Goal: Information Seeking & Learning: Learn about a topic

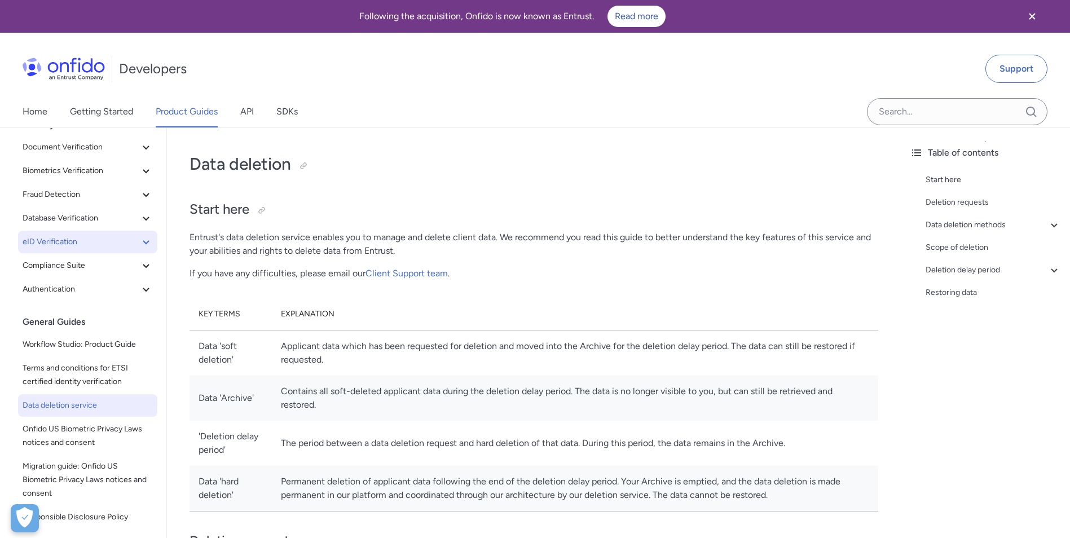
scroll to position [60, 0]
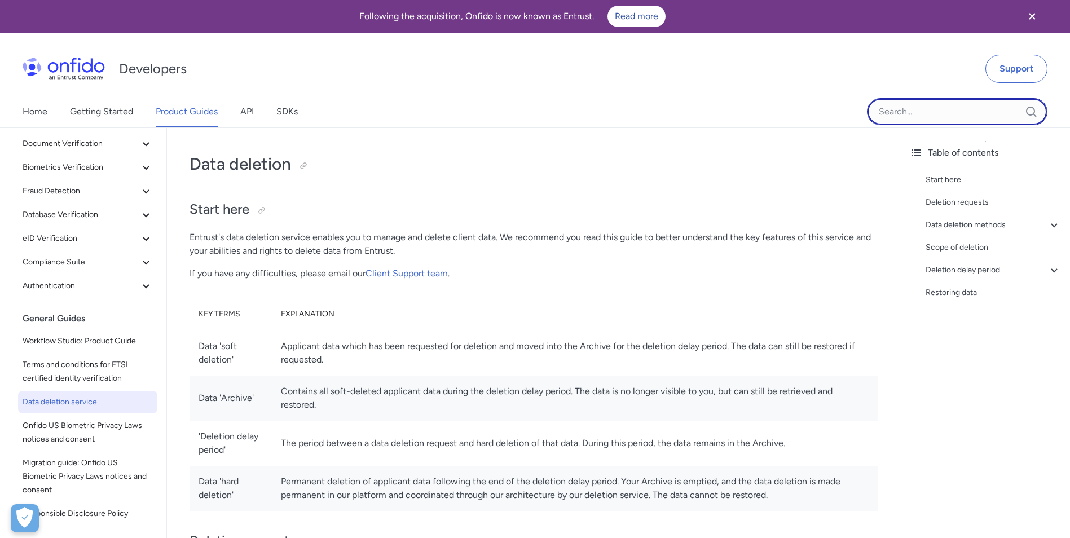
click at [946, 109] on input "Onfido search input field" at bounding box center [957, 111] width 180 height 27
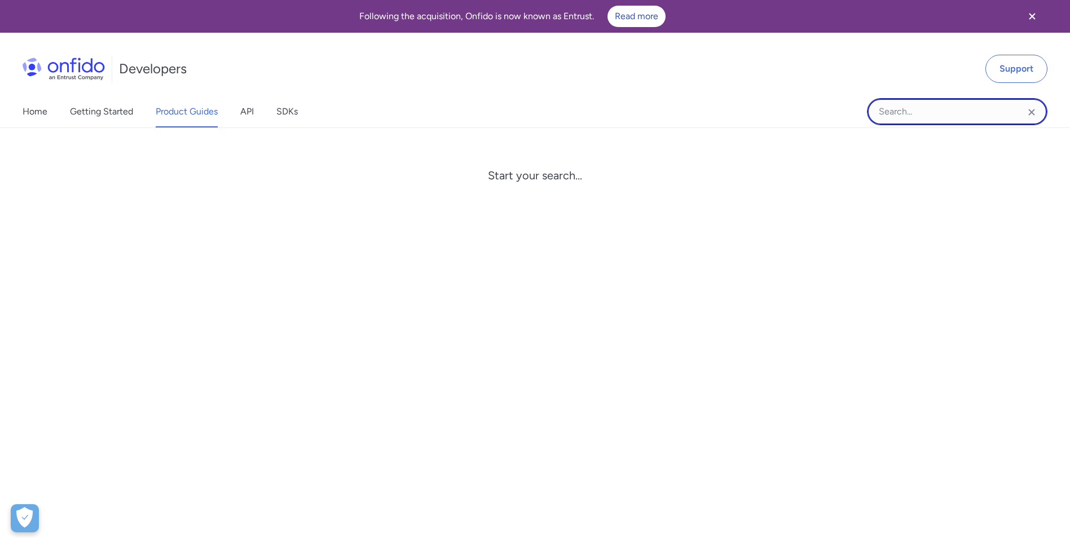
paste input "residency"
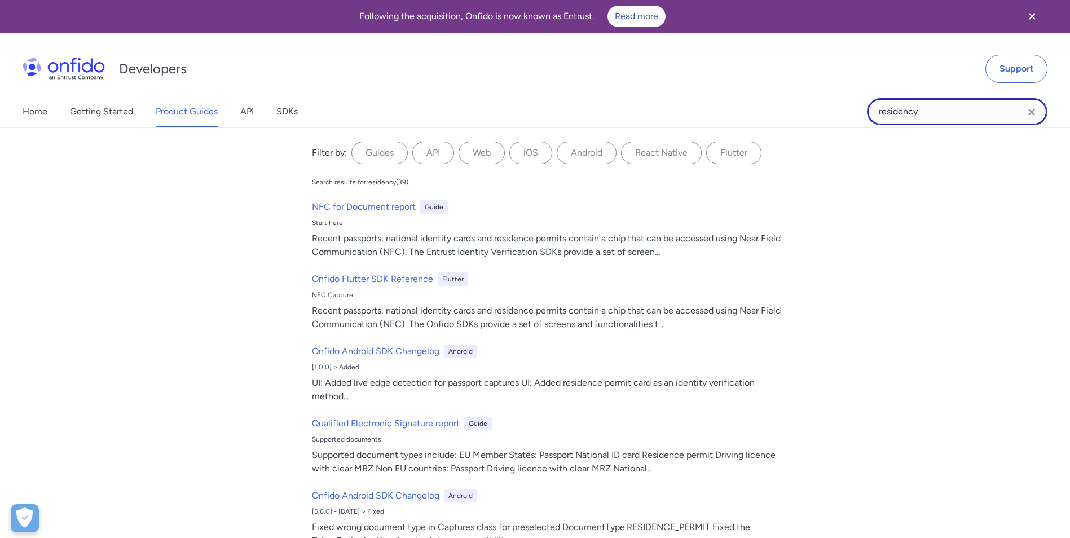
click at [884, 109] on input "residency" at bounding box center [957, 111] width 180 height 27
paste input "encryption"
type input "encryption"
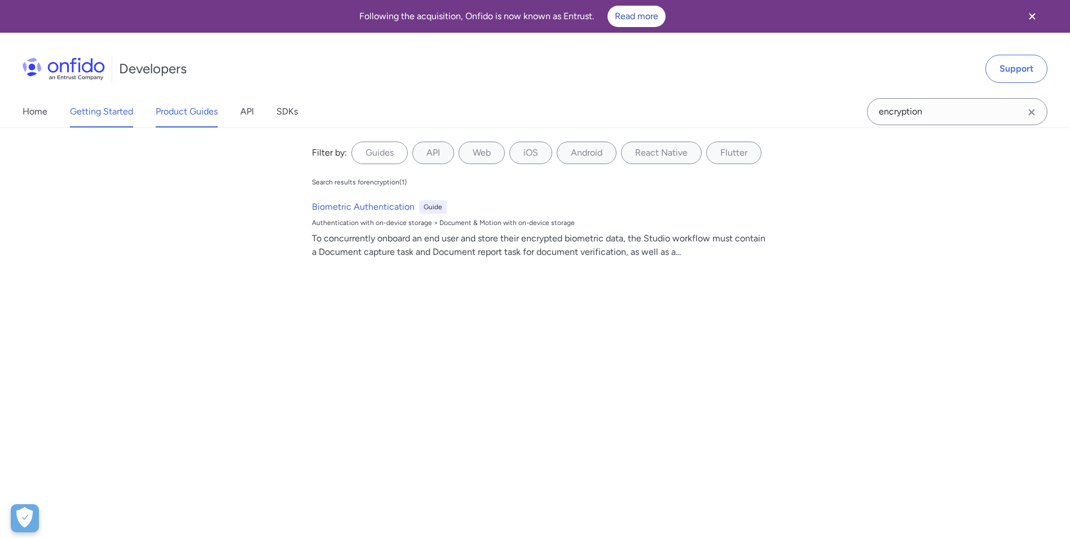
click at [85, 112] on link "Getting Started" at bounding box center [101, 112] width 63 height 32
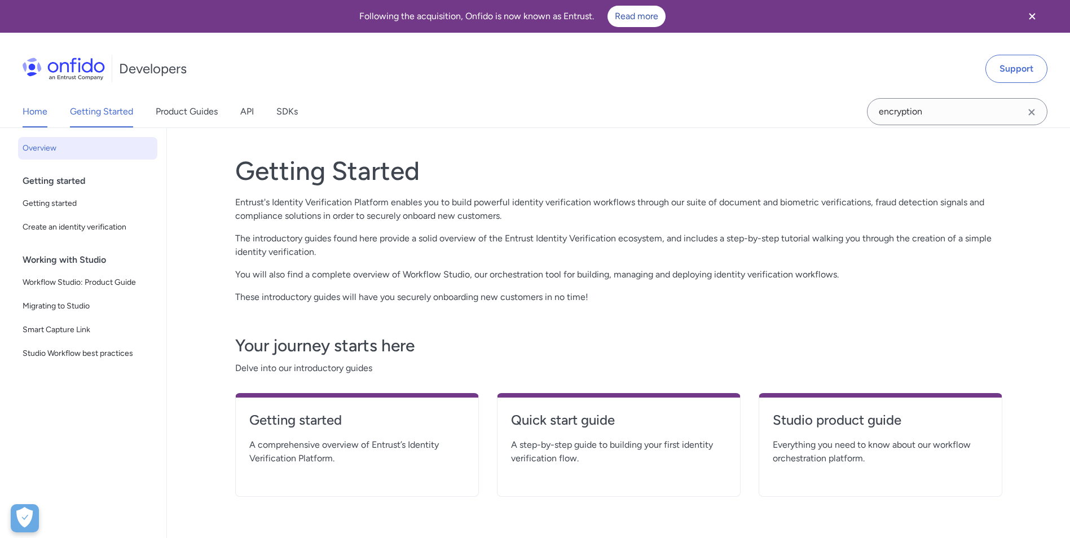
click at [33, 111] on link "Home" at bounding box center [35, 112] width 25 height 32
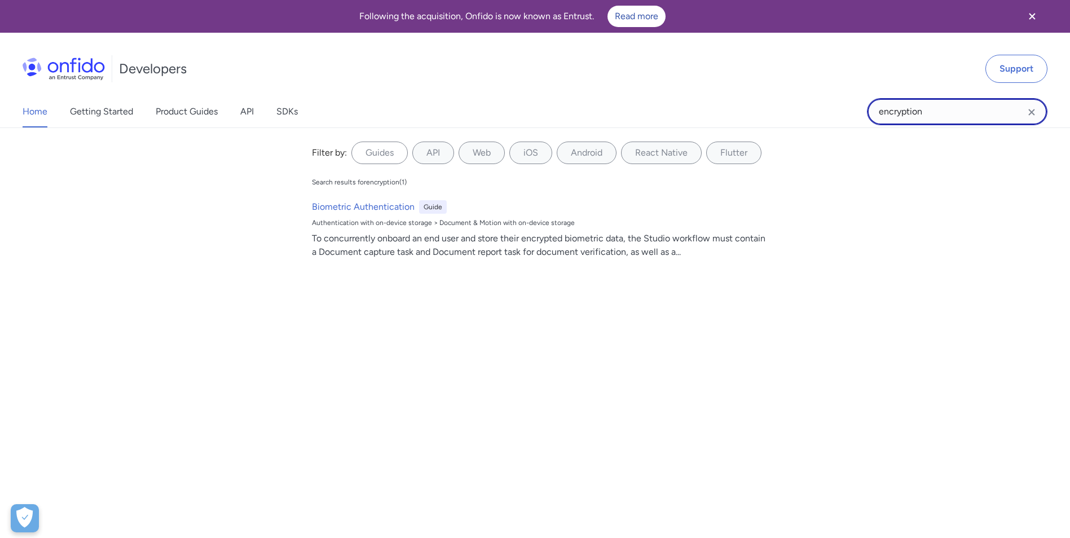
click at [932, 105] on input "encryption" at bounding box center [957, 111] width 180 height 27
click at [373, 155] on label "Guides" at bounding box center [379, 153] width 56 height 23
click at [0, 0] on input "Guides" at bounding box center [0, 0] width 0 height 0
click at [442, 157] on label "API" at bounding box center [433, 153] width 42 height 23
click at [0, 0] on input "API" at bounding box center [0, 0] width 0 height 0
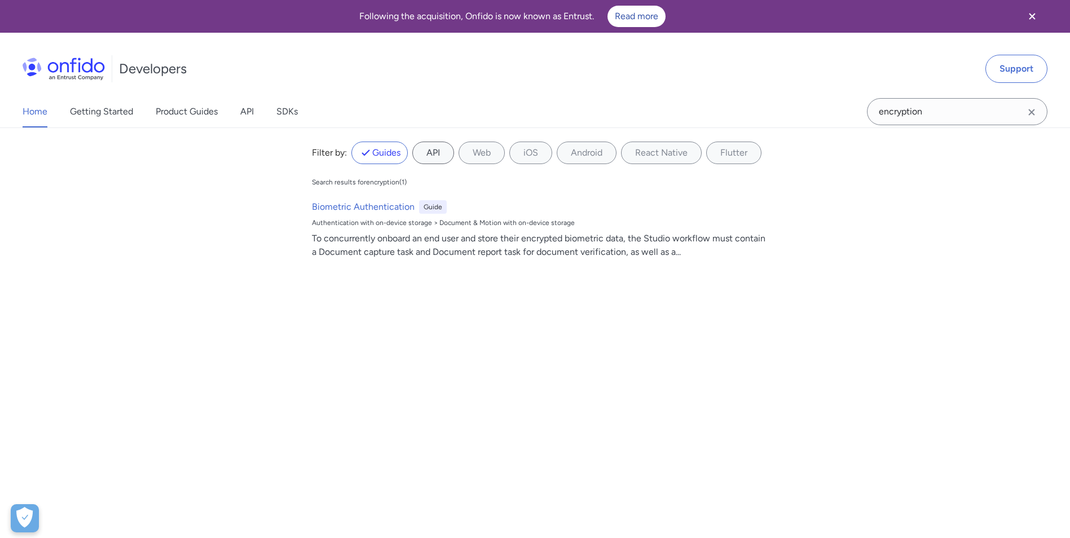
click at [436, 151] on label "API" at bounding box center [433, 153] width 42 height 23
click at [0, 0] on input "API" at bounding box center [0, 0] width 0 height 0
click at [472, 150] on label "Web" at bounding box center [481, 153] width 46 height 23
click at [0, 0] on input "Web" at bounding box center [0, 0] width 0 height 0
click at [519, 153] on label "iOS" at bounding box center [530, 153] width 43 height 23
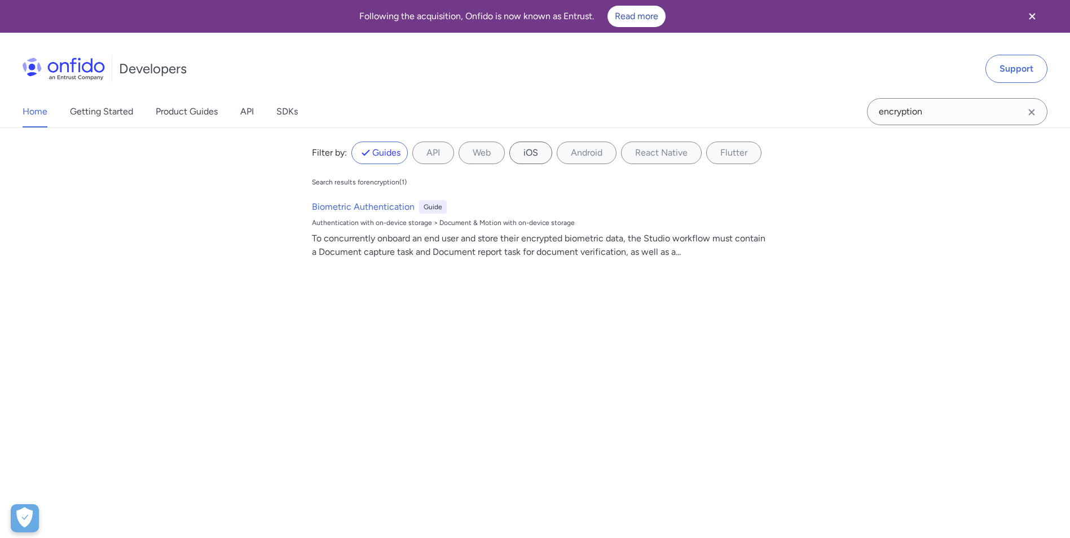
click at [0, 0] on input "iOS" at bounding box center [0, 0] width 0 height 0
drag, startPoint x: 587, startPoint y: 152, endPoint x: 680, endPoint y: 148, distance: 93.1
click at [588, 152] on label "Android" at bounding box center [587, 153] width 60 height 23
click at [0, 0] on input "Android" at bounding box center [0, 0] width 0 height 0
drag, startPoint x: 683, startPoint y: 148, endPoint x: 696, endPoint y: 147, distance: 13.6
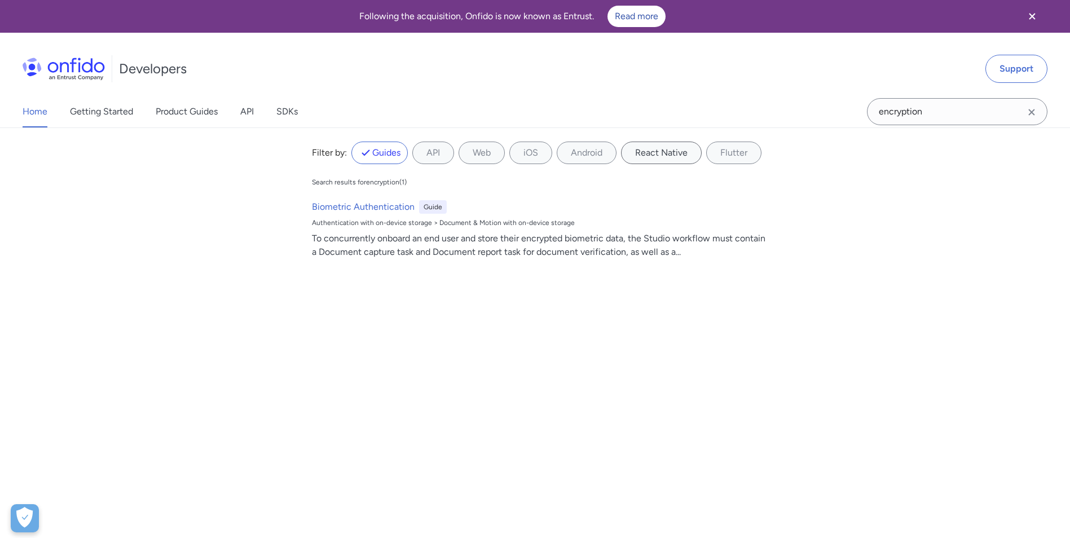
click at [684, 148] on label "React Native" at bounding box center [661, 153] width 81 height 23
click at [0, 0] on Native "React Native" at bounding box center [0, 0] width 0 height 0
click at [750, 146] on label "Flutter" at bounding box center [733, 153] width 55 height 23
click at [0, 0] on input "Flutter" at bounding box center [0, 0] width 0 height 0
click at [656, 400] on div "Filter by: Guides API Web iOS Android React Native Flutter Filter by... Search …" at bounding box center [535, 353] width 1070 height 452
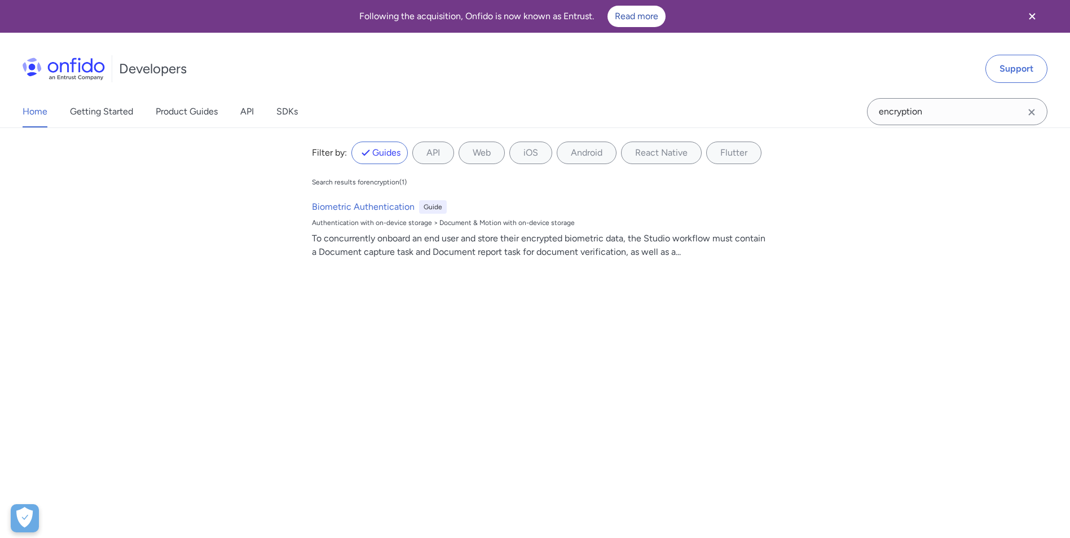
drag, startPoint x: 501, startPoint y: 410, endPoint x: 447, endPoint y: 315, distance: 109.6
click at [500, 410] on div "Filter by: Guides API Web iOS Android React Native Flutter Filter by... Search …" at bounding box center [535, 353] width 1070 height 452
click at [766, 366] on div "Filter by: Guides API Web iOS Android React Native Flutter Filter by... Search …" at bounding box center [535, 353] width 1070 height 452
